Goal: Transaction & Acquisition: Obtain resource

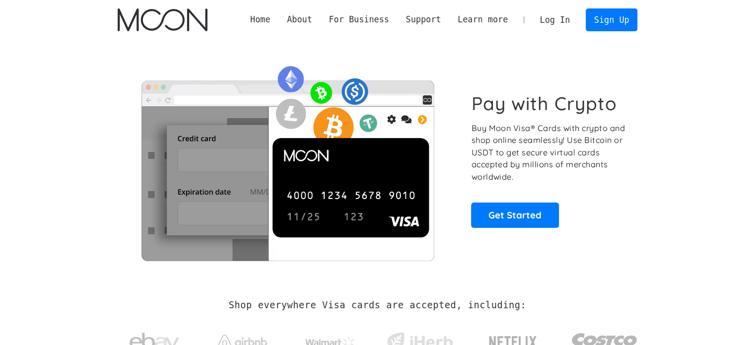
click at [554, 19] on link "Log In" at bounding box center [555, 20] width 47 height 22
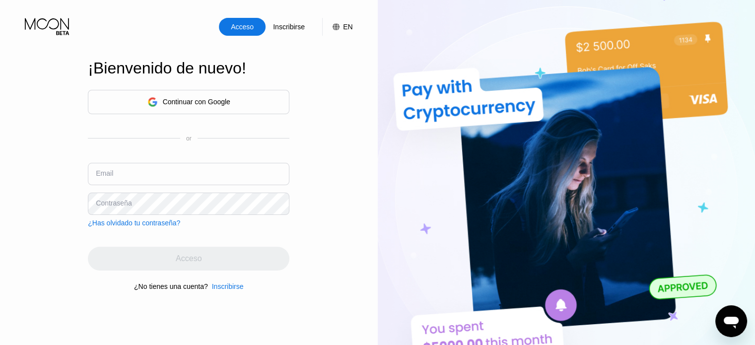
click at [173, 101] on div "Continuar con Google" at bounding box center [197, 102] width 68 height 8
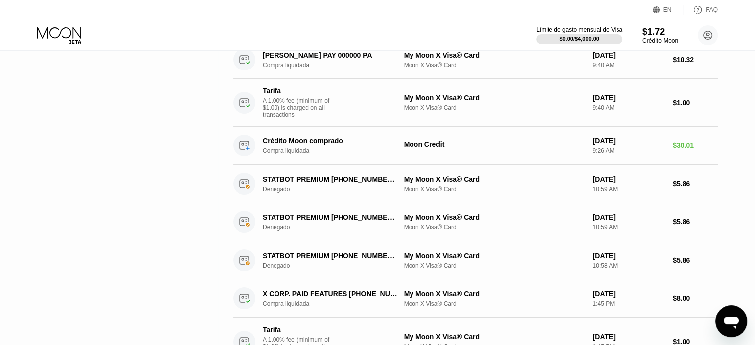
scroll to position [447, 0]
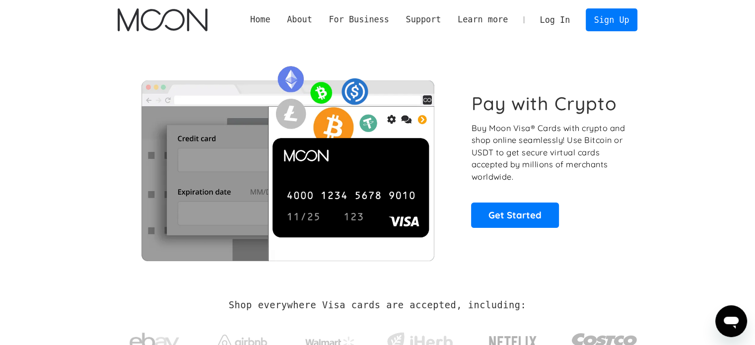
click at [551, 23] on link "Log In" at bounding box center [555, 20] width 47 height 22
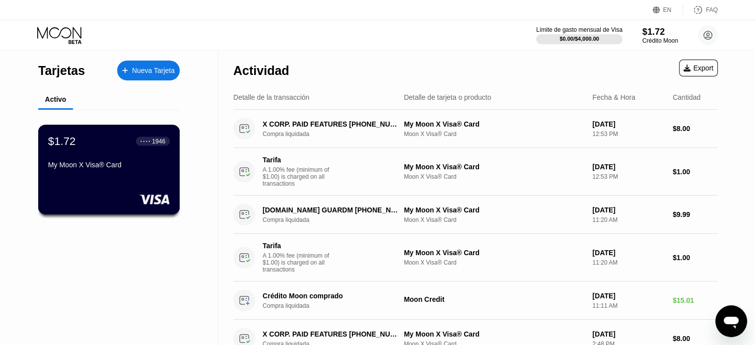
click at [134, 195] on div at bounding box center [109, 199] width 122 height 10
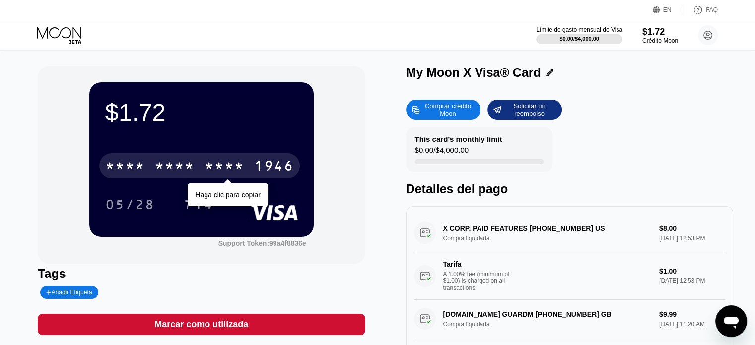
click at [234, 174] on div "* * * *" at bounding box center [224, 167] width 40 height 16
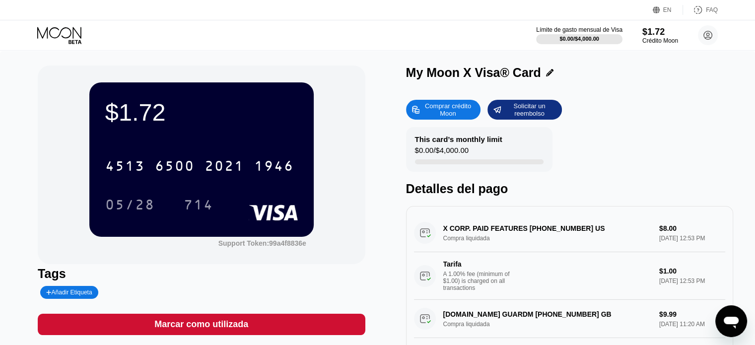
drag, startPoint x: 699, startPoint y: 8, endPoint x: 711, endPoint y: 12, distance: 12.4
click at [711, 12] on div "FAQ" at bounding box center [712, 9] width 12 height 7
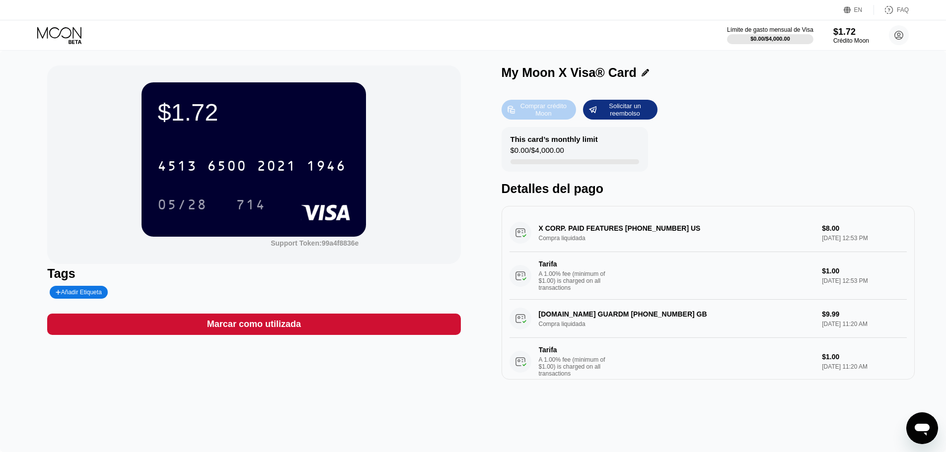
click at [559, 106] on div "Comprar crédito Moon" at bounding box center [543, 110] width 55 height 16
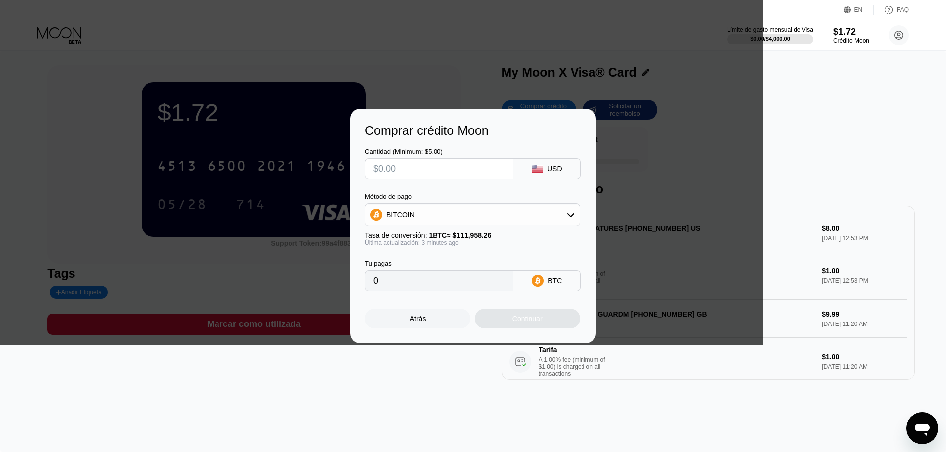
click at [464, 217] on div "BITCOIN" at bounding box center [472, 215] width 214 height 20
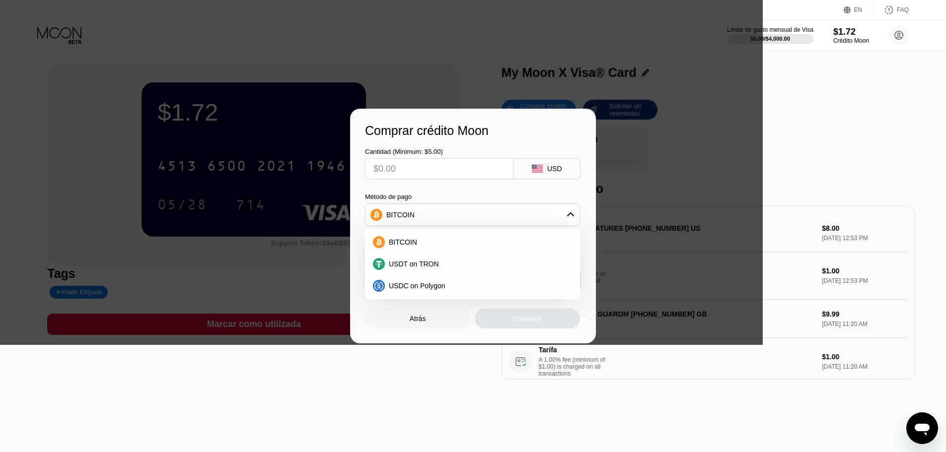
click at [477, 190] on div "Cantidad (Minimum: $5.00) USD Método de pago BITCOIN BITCOIN USDT on TRON USDC …" at bounding box center [473, 214] width 216 height 153
click at [435, 322] on div "Atrás" at bounding box center [417, 319] width 105 height 20
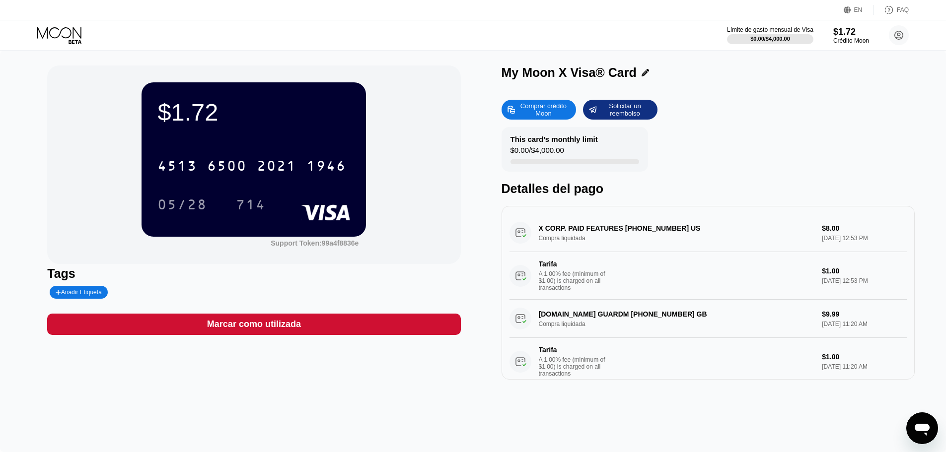
click at [544, 109] on div "Comprar crédito Moon" at bounding box center [543, 110] width 55 height 16
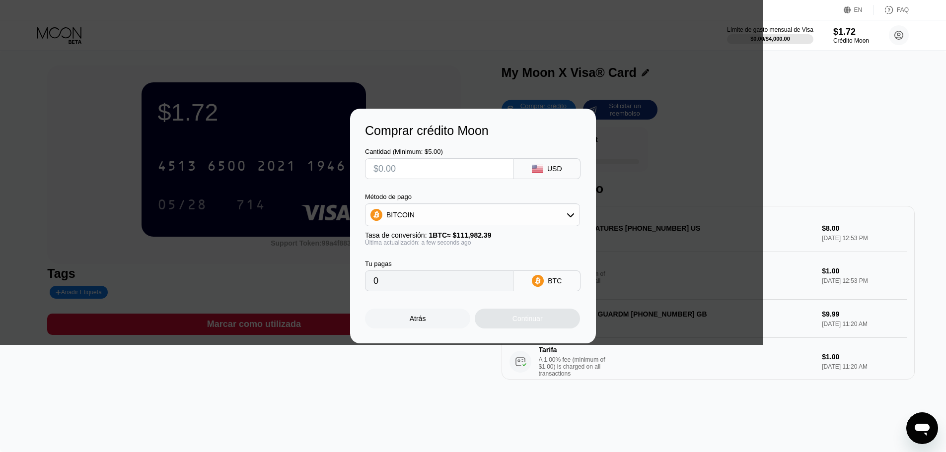
click at [468, 256] on div "Tu pagas 0 BTC" at bounding box center [473, 268] width 216 height 45
click at [430, 324] on div "Atrás" at bounding box center [417, 319] width 105 height 20
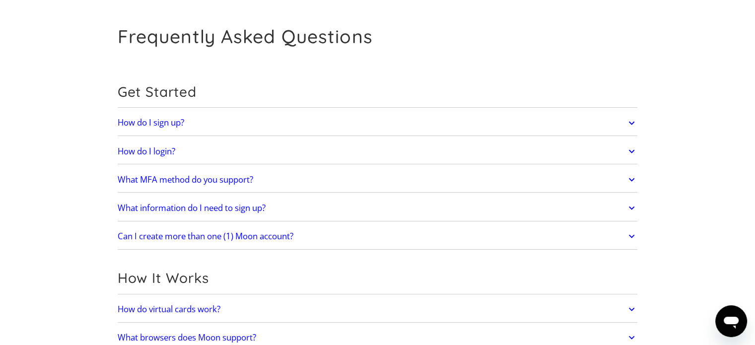
scroll to position [50, 0]
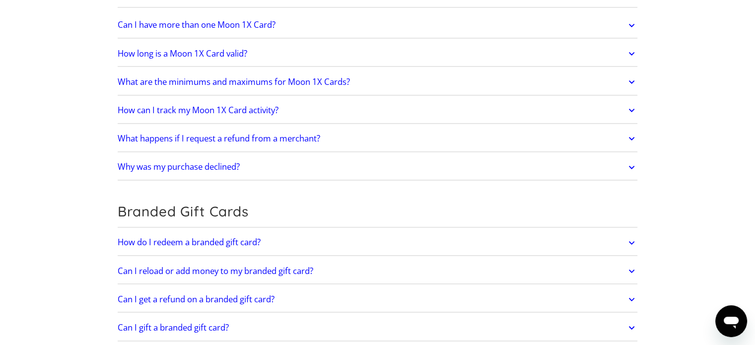
scroll to position [704, 0]
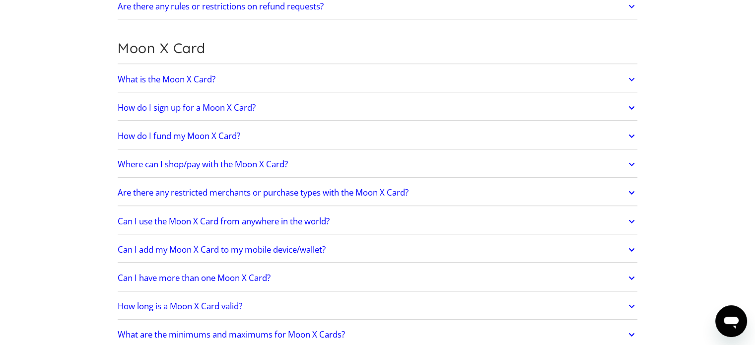
click at [302, 159] on link "Where can I shop/pay with the Moon X Card?" at bounding box center [378, 164] width 520 height 21
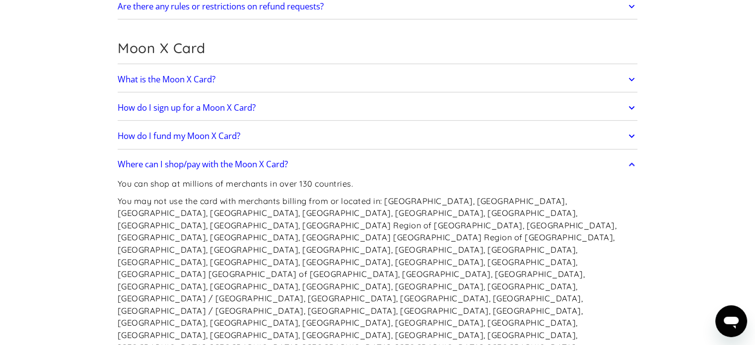
click at [302, 159] on link "Where can I shop/pay with the Moon X Card?" at bounding box center [378, 164] width 520 height 21
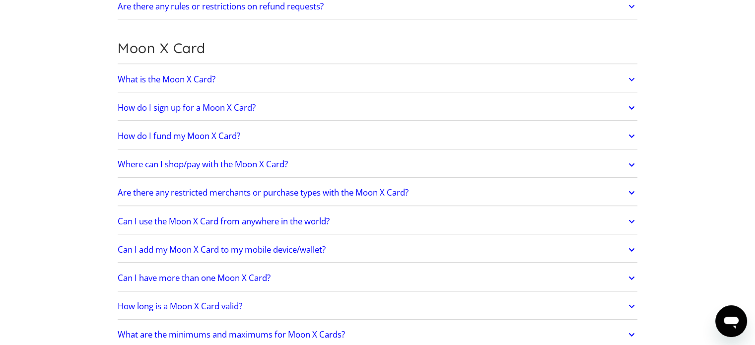
click at [302, 159] on link "Where can I shop/pay with the Moon X Card?" at bounding box center [378, 164] width 520 height 21
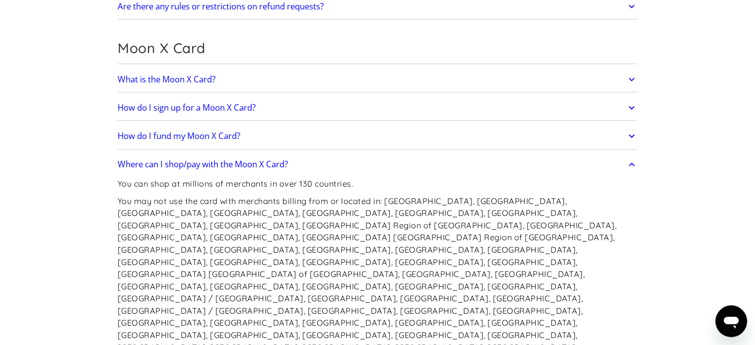
click at [302, 159] on link "Where can I shop/pay with the Moon X Card?" at bounding box center [378, 164] width 520 height 21
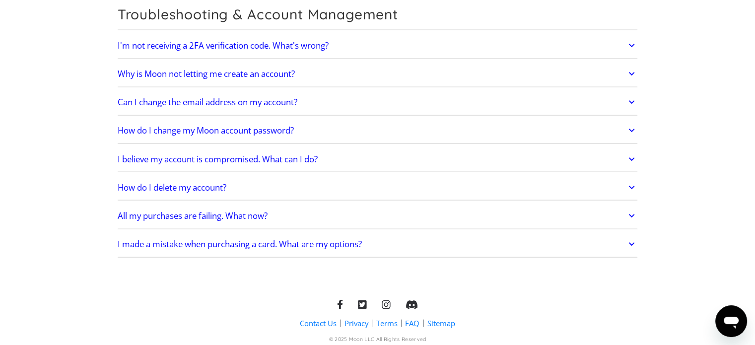
scroll to position [2143, 0]
